Goal: Transaction & Acquisition: Purchase product/service

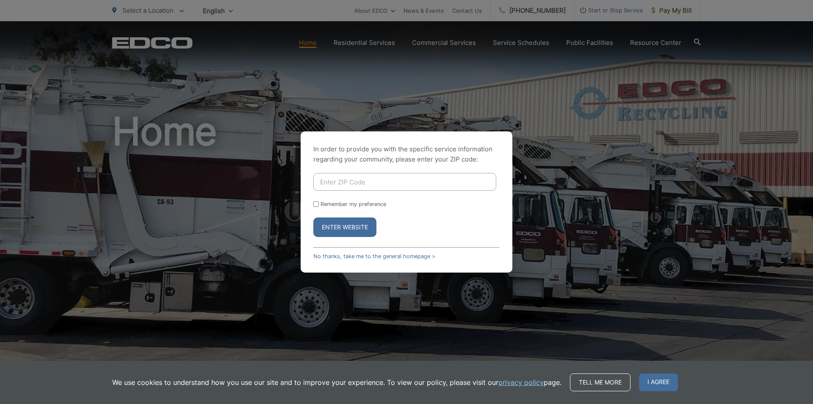
click at [673, 12] on div "In order to provide you with the specific service information regarding your co…" at bounding box center [406, 202] width 813 height 404
click at [370, 181] on input "Enter ZIP Code" at bounding box center [404, 182] width 183 height 18
type input "91977"
click at [315, 205] on input "Remember my preference" at bounding box center [316, 204] width 6 height 6
checkbox input "true"
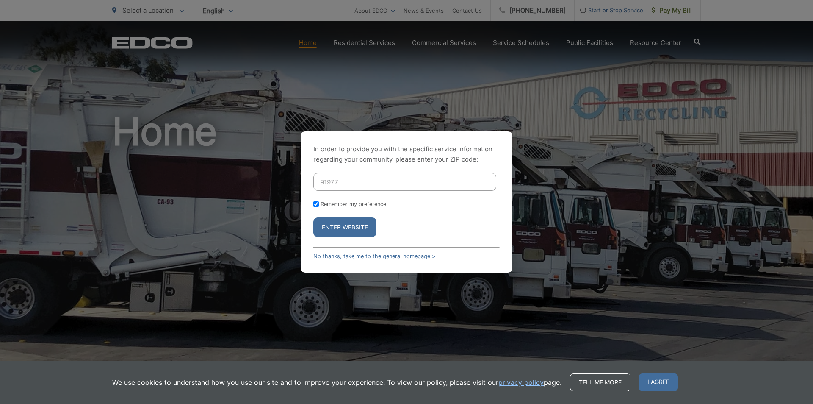
click at [332, 226] on button "Enter Website" at bounding box center [344, 226] width 63 height 19
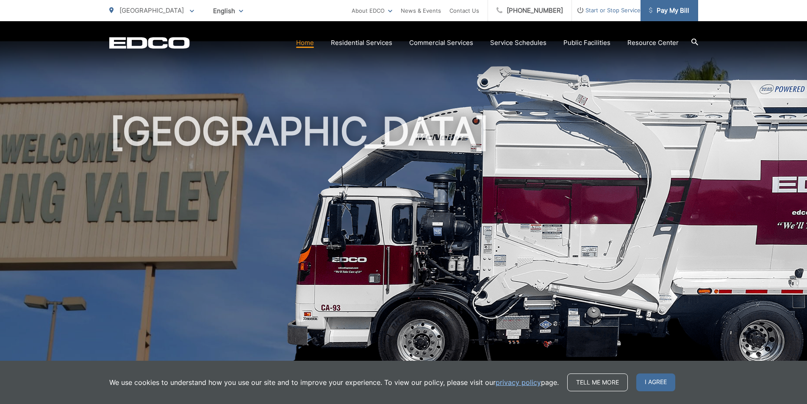
click at [669, 9] on span "Pay My Bill" at bounding box center [669, 11] width 40 height 10
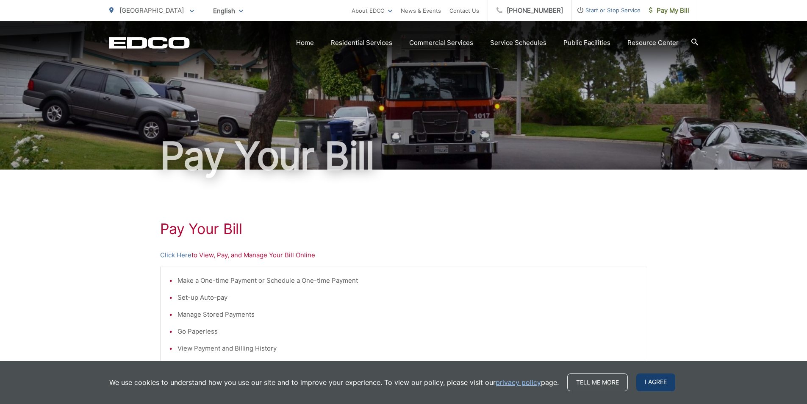
click at [637, 383] on span "I agree" at bounding box center [655, 382] width 39 height 18
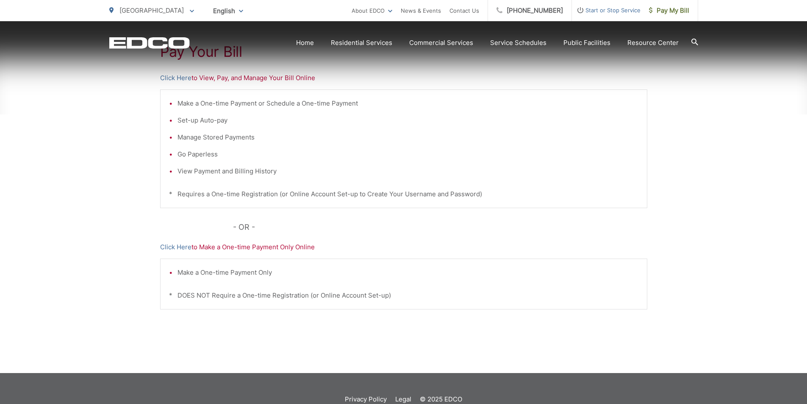
scroll to position [199, 0]
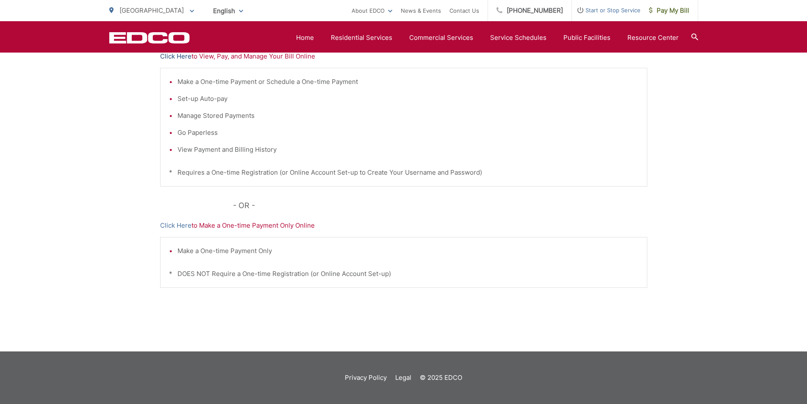
click at [175, 56] on link "Click Here" at bounding box center [175, 56] width 31 height 10
